Goal: Navigation & Orientation: Find specific page/section

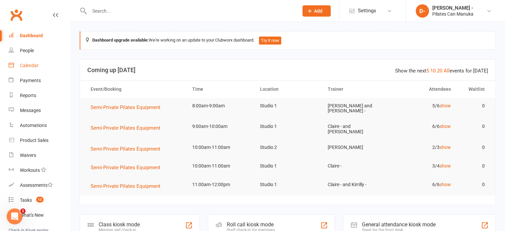
click at [34, 63] on div "Calendar" at bounding box center [29, 65] width 19 height 5
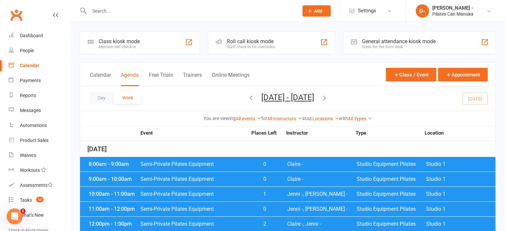
click at [328, 97] on icon "button" at bounding box center [324, 97] width 7 height 7
click at [328, 98] on icon "button" at bounding box center [324, 97] width 7 height 7
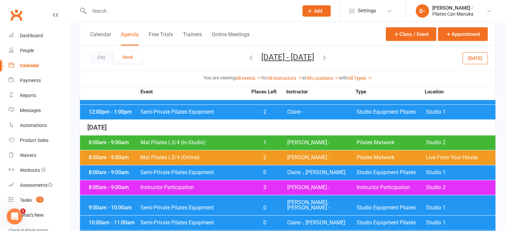
scroll to position [820, 0]
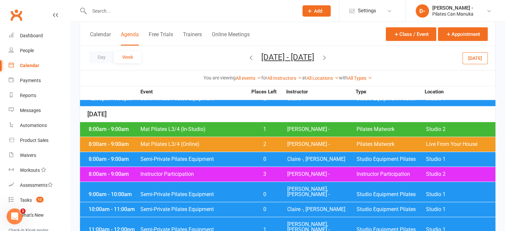
click at [321, 52] on button "button" at bounding box center [324, 58] width 7 height 12
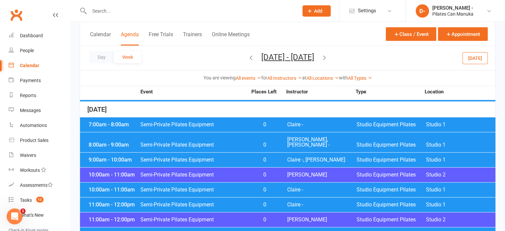
scroll to position [222, 0]
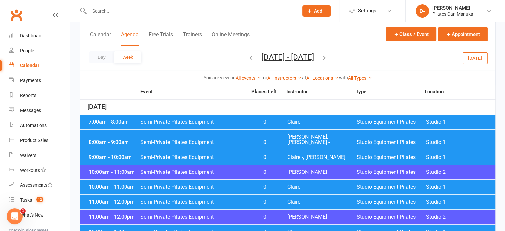
click at [321, 52] on button "button" at bounding box center [324, 58] width 7 height 12
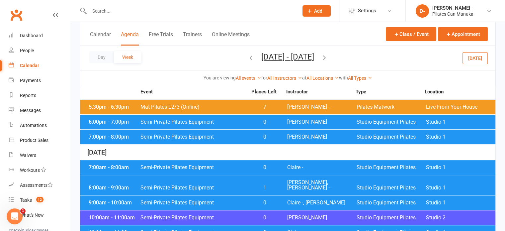
scroll to position [156, 0]
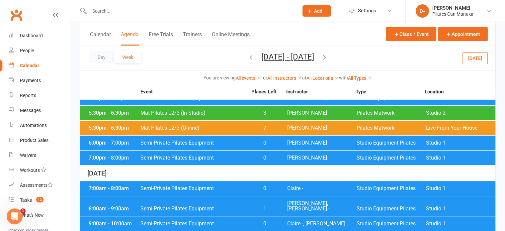
click at [247, 56] on icon "button" at bounding box center [250, 56] width 7 height 7
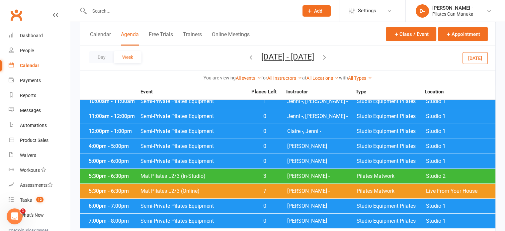
scroll to position [56, 0]
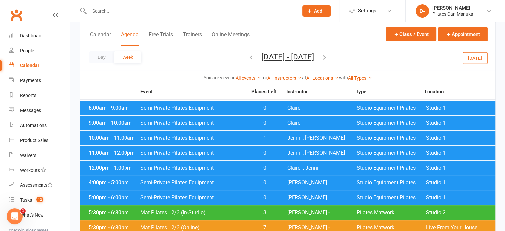
click at [247, 58] on icon "button" at bounding box center [250, 56] width 7 height 7
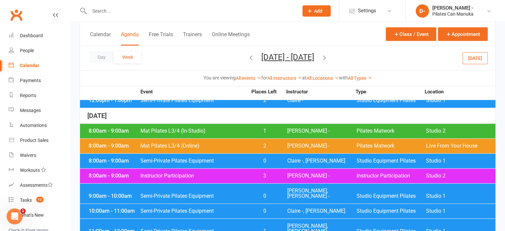
scroll to position [820, 0]
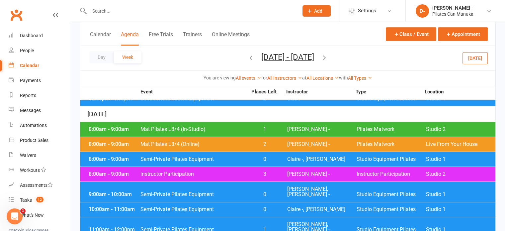
click at [328, 58] on icon "button" at bounding box center [324, 56] width 7 height 7
